Goal: Find specific page/section: Find specific page/section

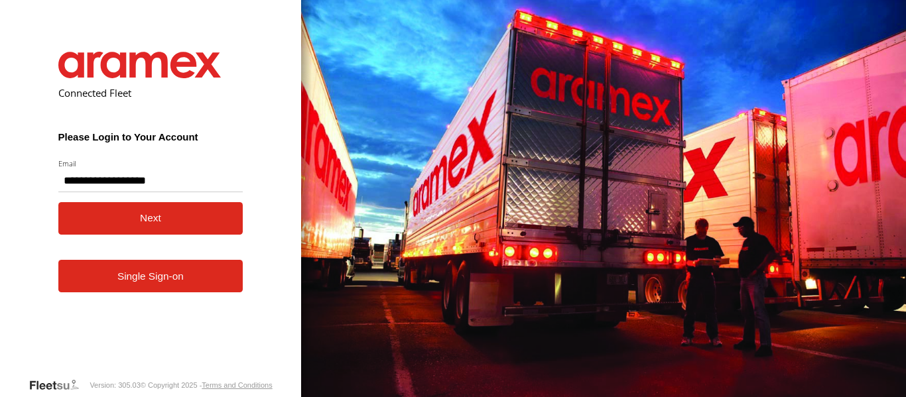
type input "**********"
click at [148, 219] on button "Next" at bounding box center [150, 218] width 185 height 32
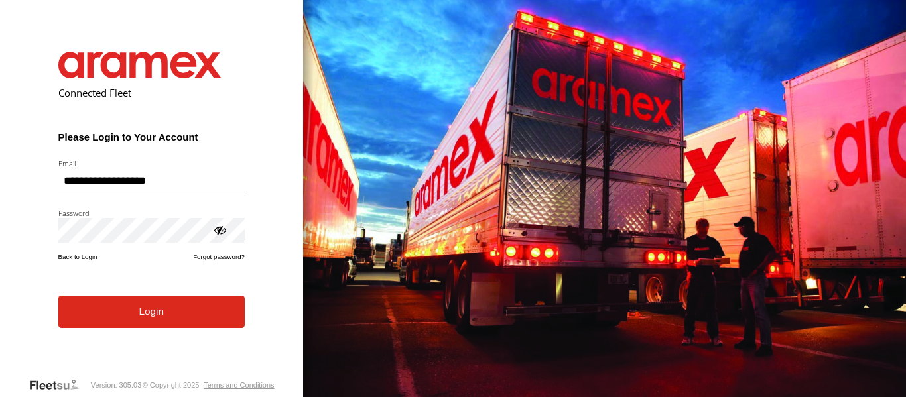
click at [169, 322] on button "Login" at bounding box center [151, 312] width 186 height 32
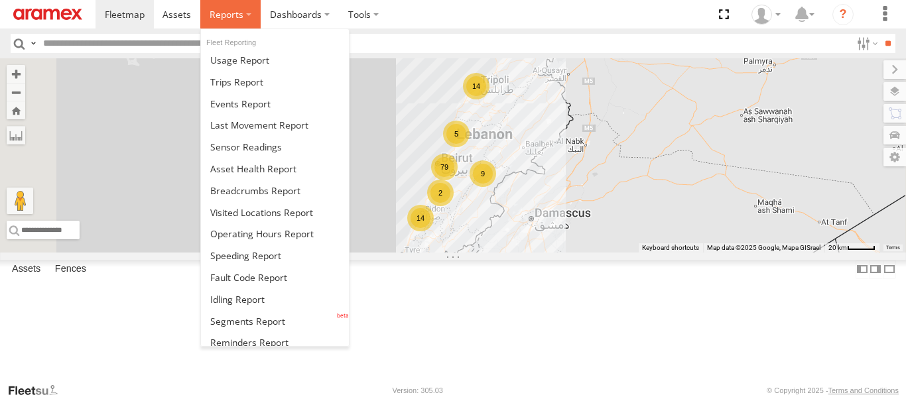
click at [241, 11] on span at bounding box center [227, 14] width 34 height 13
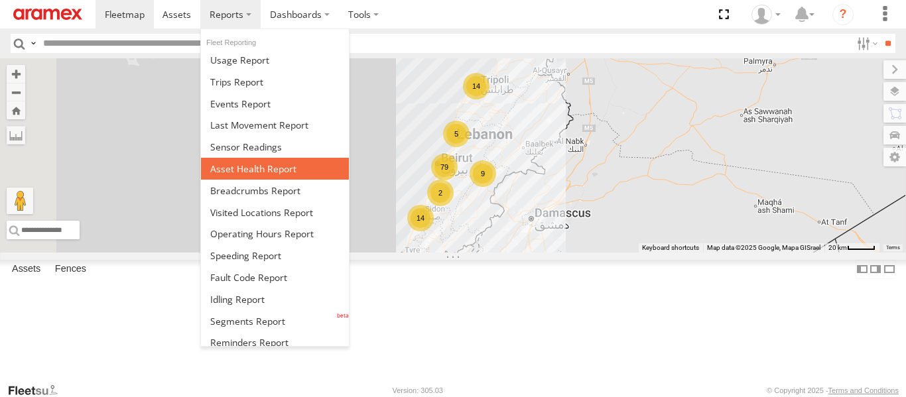
click at [270, 166] on span at bounding box center [253, 168] width 86 height 13
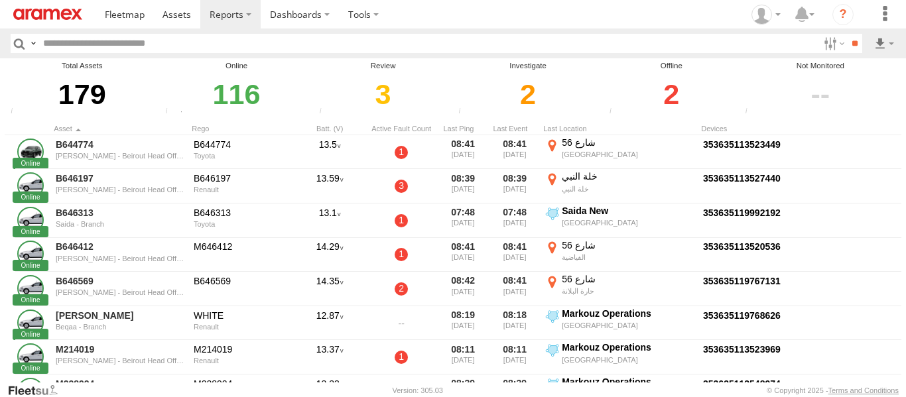
click at [669, 91] on div "2" at bounding box center [671, 95] width 132 height 46
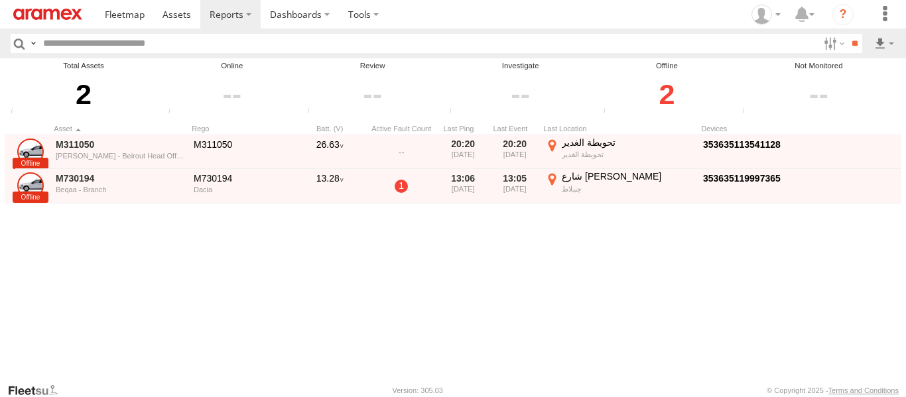
click at [189, 302] on div "M311050 Mar Roukoz - Beirout Head Office M311050 26.63 20:20 08/08/2025 20:20 0…" at bounding box center [469, 258] width 928 height 247
click at [181, 17] on span at bounding box center [176, 14] width 29 height 13
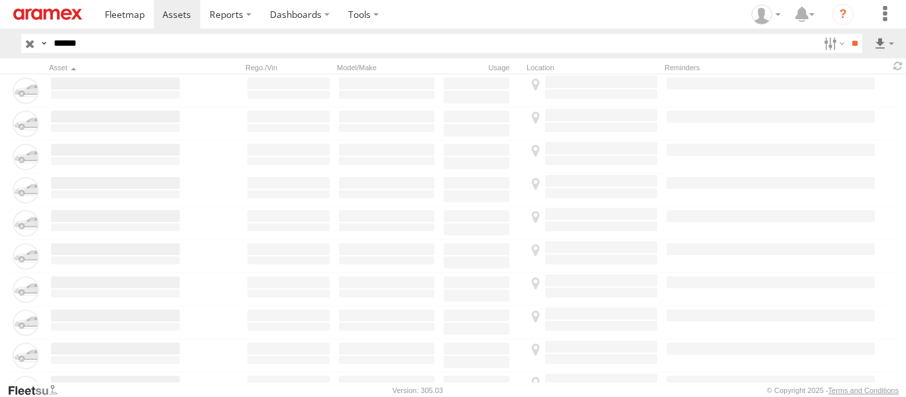
type input "******"
click at [847, 34] on input "**" at bounding box center [854, 43] width 15 height 19
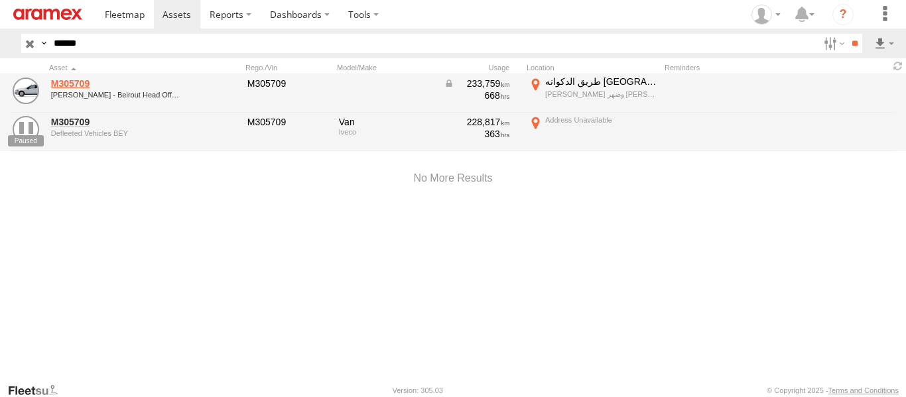
click at [76, 80] on link "M305709" at bounding box center [115, 84] width 129 height 12
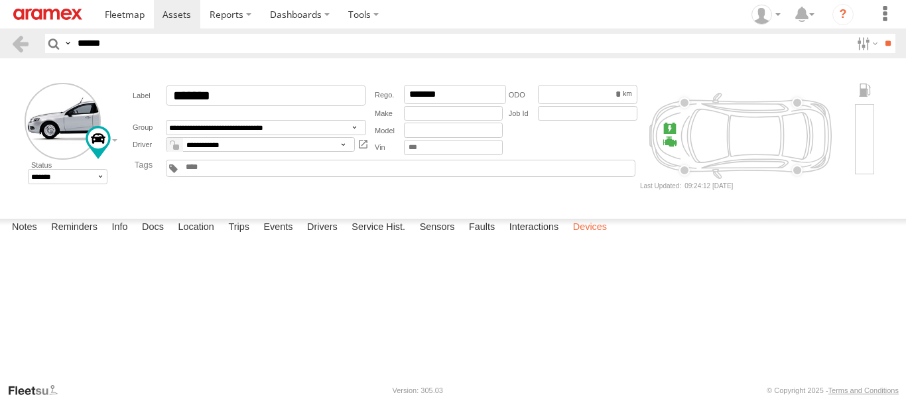
click at [601, 237] on label "Devices" at bounding box center [589, 228] width 47 height 19
click at [185, 237] on label "Location" at bounding box center [196, 228] width 50 height 19
click at [0, 0] on label at bounding box center [0, 0] width 0 height 0
click at [676, 202] on form "**********" at bounding box center [453, 136] width 896 height 146
click at [829, 215] on main "**********" at bounding box center [453, 220] width 906 height 324
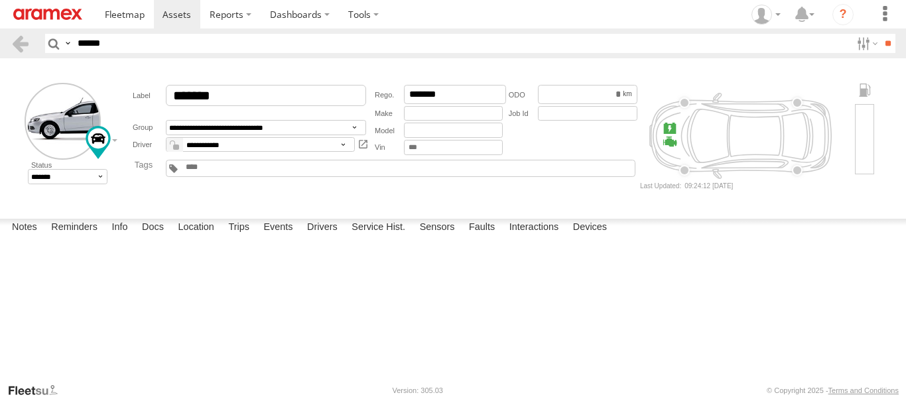
click at [0, 0] on label at bounding box center [0, 0] width 0 height 0
click at [0, 0] on div "M305709" at bounding box center [0, 0] width 0 height 0
drag, startPoint x: 458, startPoint y: 296, endPoint x: 542, endPoint y: 280, distance: 86.4
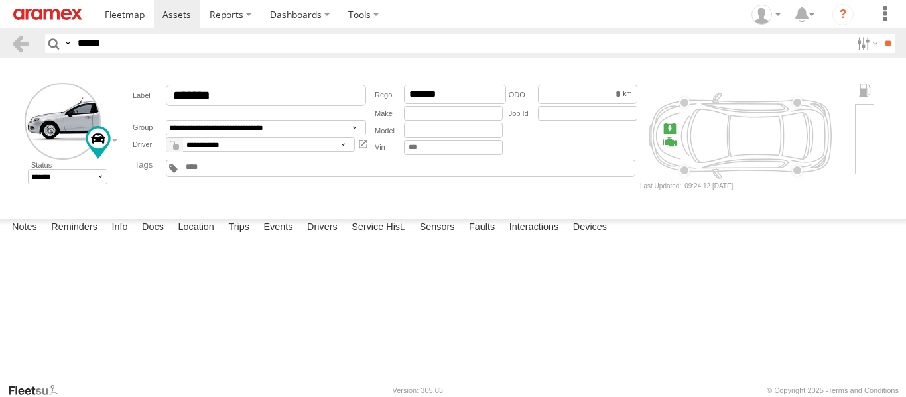
click at [0, 0] on div "M305709" at bounding box center [0, 0] width 0 height 0
click at [0, 0] on label at bounding box center [0, 0] width 0 height 0
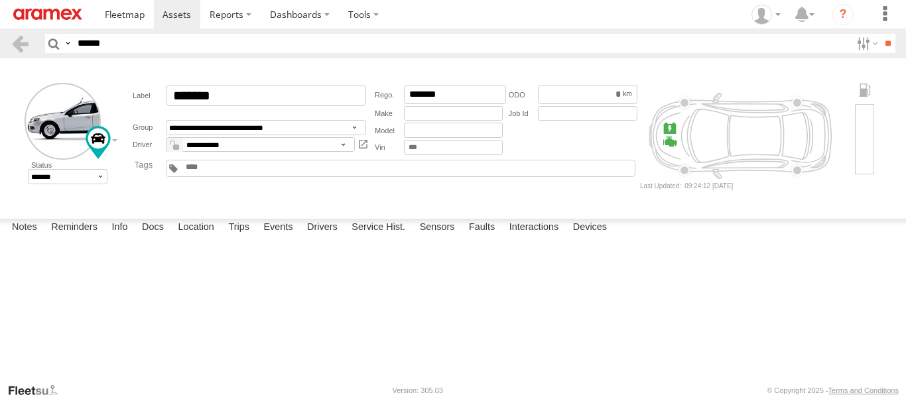
click at [0, 0] on label at bounding box center [0, 0] width 0 height 0
click at [0, 0] on span "Satellite" at bounding box center [0, 0] width 0 height 0
click at [0, 0] on span "Satellite + Roadmap" at bounding box center [0, 0] width 0 height 0
drag, startPoint x: 307, startPoint y: 293, endPoint x: 380, endPoint y: 303, distance: 73.6
click at [0, 0] on div "M305709" at bounding box center [0, 0] width 0 height 0
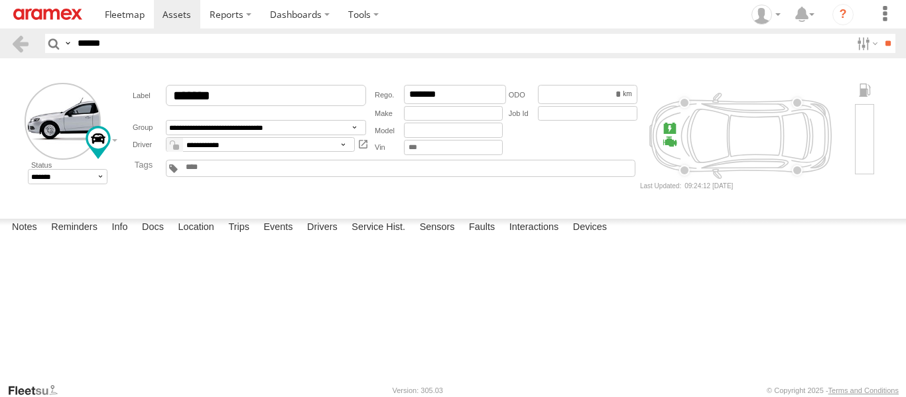
drag, startPoint x: 316, startPoint y: 285, endPoint x: 393, endPoint y: 330, distance: 89.4
click at [0, 0] on div "M305709" at bounding box center [0, 0] width 0 height 0
drag, startPoint x: 300, startPoint y: 272, endPoint x: 409, endPoint y: 317, distance: 117.7
click at [0, 0] on div "M305709" at bounding box center [0, 0] width 0 height 0
drag, startPoint x: 266, startPoint y: 282, endPoint x: 381, endPoint y: 302, distance: 116.5
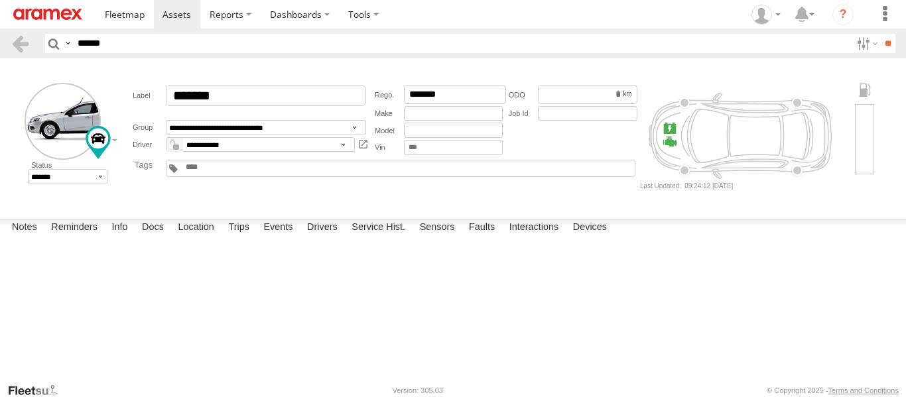
click at [0, 0] on div "M305709" at bounding box center [0, 0] width 0 height 0
